Goal: Transaction & Acquisition: Purchase product/service

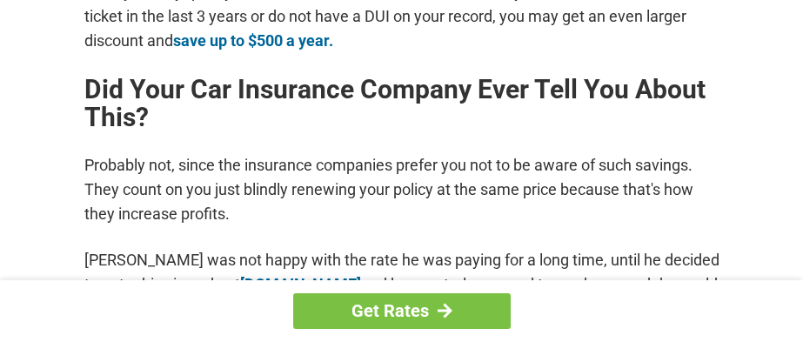
scroll to position [860, 0]
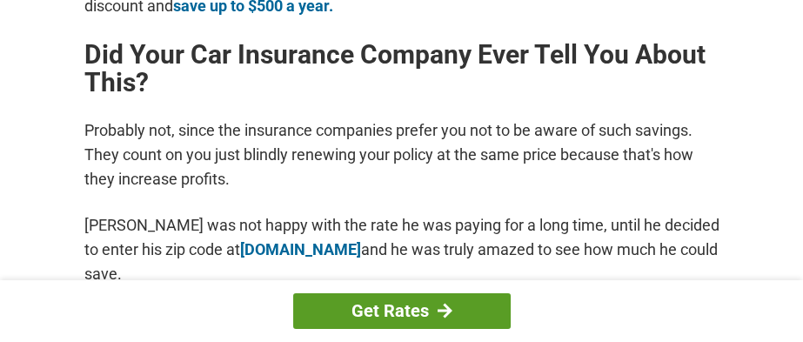
click at [380, 312] on link "Get Rates" at bounding box center [402, 311] width 218 height 36
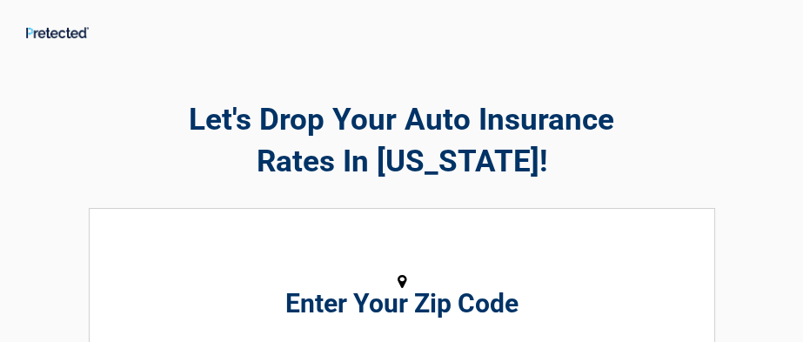
click at [402, 299] on h2 "Enter Your Zip Code" at bounding box center [401, 303] width 607 height 21
click at [407, 308] on h2 "Enter Your Zip Code" at bounding box center [401, 303] width 607 height 21
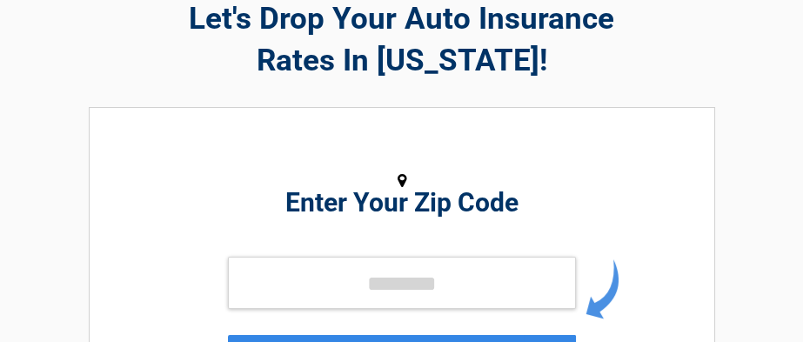
scroll to position [103, 0]
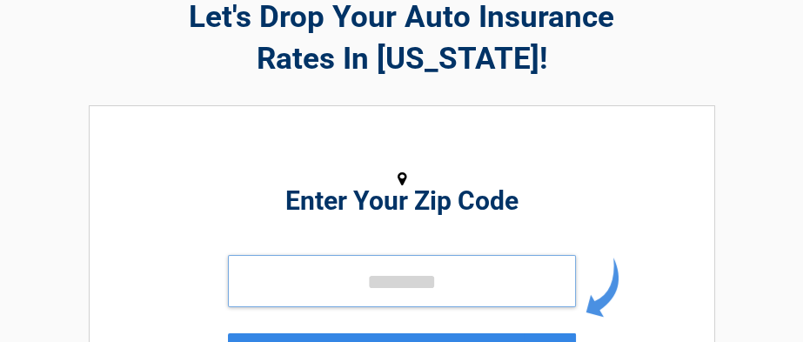
click at [411, 286] on input "tel" at bounding box center [402, 281] width 348 height 52
type input "*****"
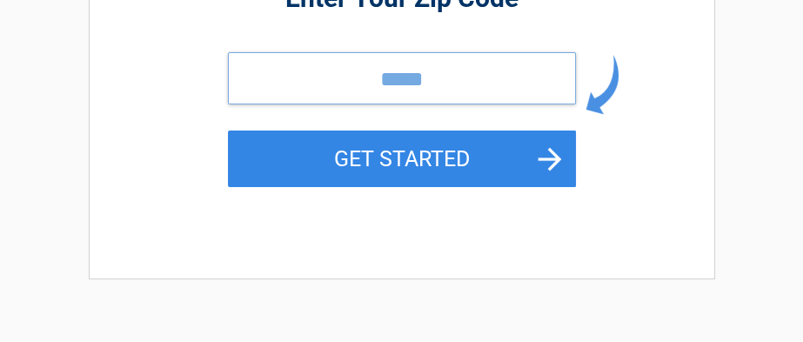
scroll to position [311, 0]
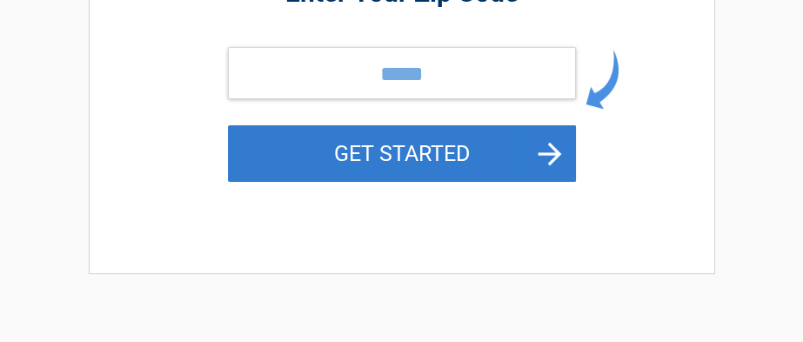
click at [477, 148] on button "GET STARTED" at bounding box center [402, 153] width 348 height 57
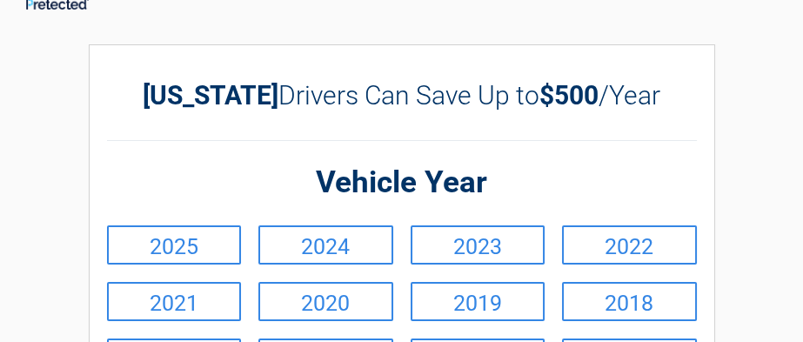
scroll to position [0, 0]
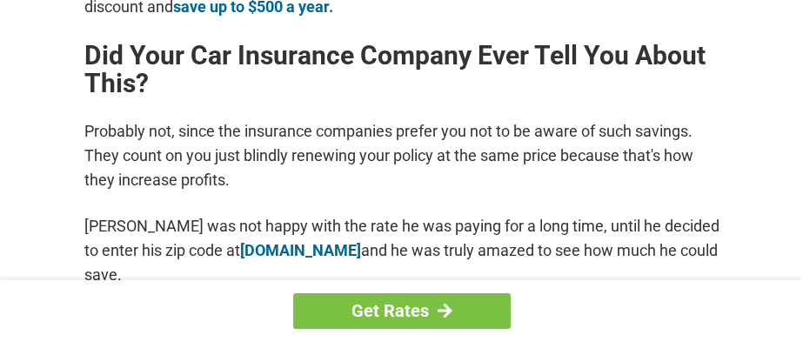
scroll to position [860, 0]
